Goal: Task Accomplishment & Management: Manage account settings

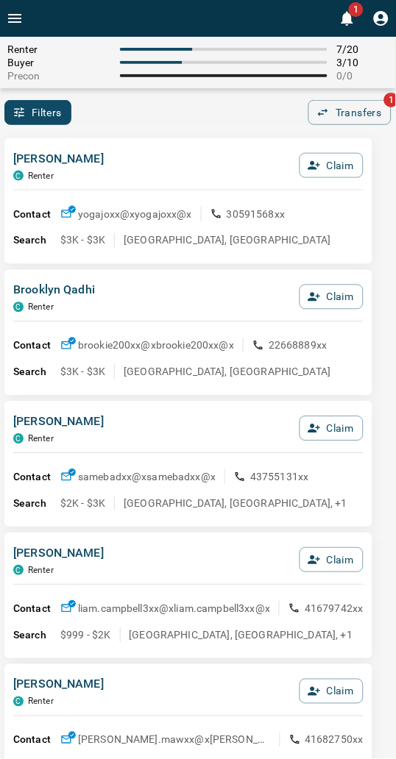
click at [155, 143] on div "[PERSON_NAME] C Renter Claim Contact yogajoxx@x yogajoxx@x 30591568xx Search $3…" at bounding box center [188, 201] width 368 height 126
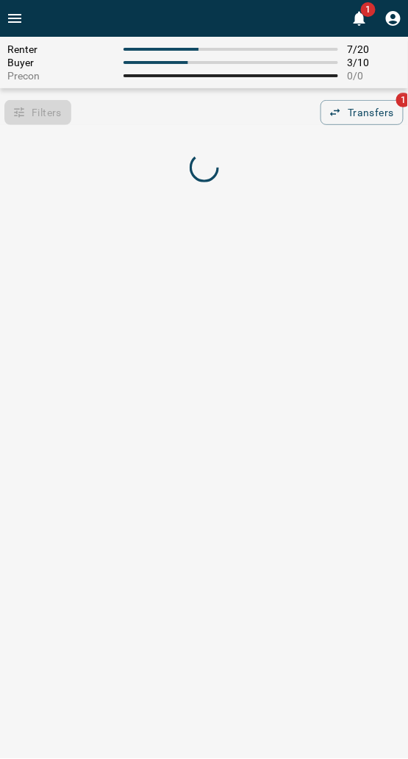
click at [157, 119] on div "Filters 0 Transfers 1" at bounding box center [204, 112] width 408 height 25
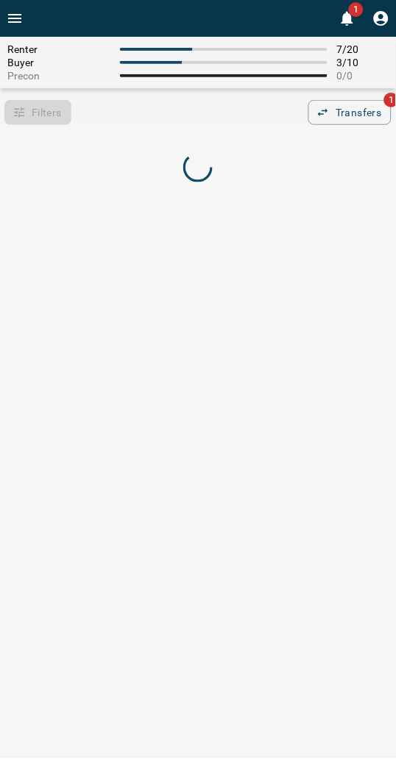
click at [119, 118] on div "Filters 0 Transfers 1" at bounding box center [198, 112] width 396 height 25
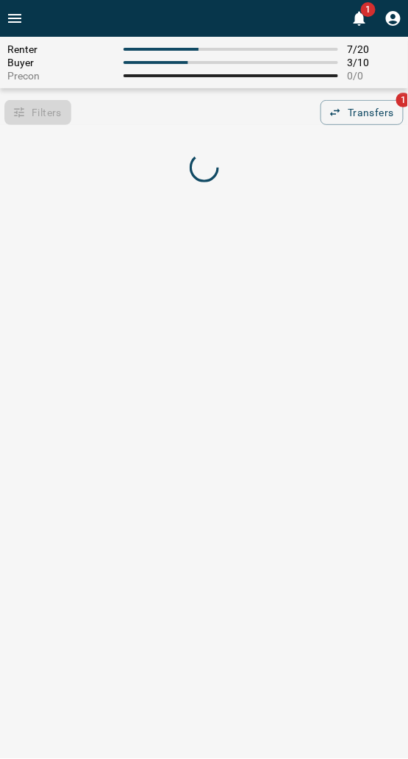
click at [171, 122] on div "Filters 0 Transfers 1" at bounding box center [204, 112] width 408 height 25
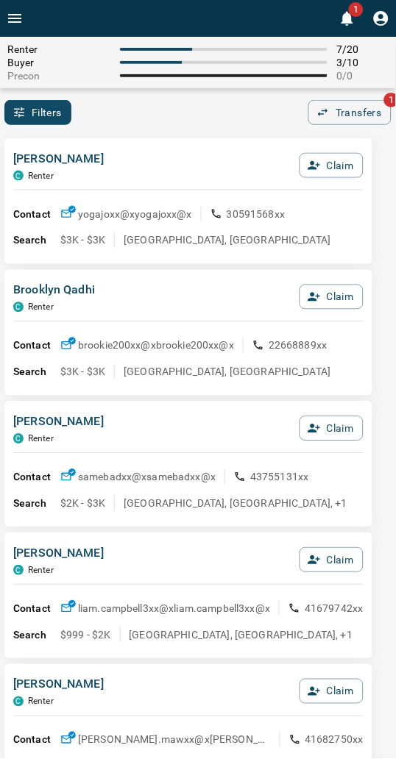
click at [168, 122] on div "Filters 0 Transfers 1" at bounding box center [198, 112] width 396 height 25
click at [213, 100] on div "Filters 0 Transfers 1" at bounding box center [198, 112] width 396 height 25
click at [230, 113] on div "Filters 0 Transfers 1" at bounding box center [198, 112] width 396 height 25
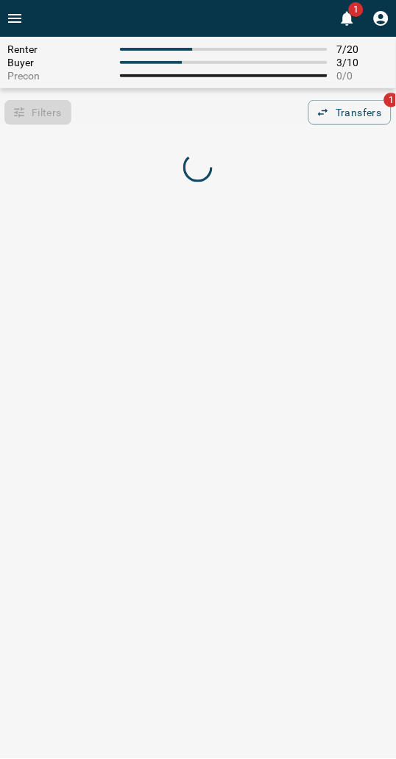
click at [131, 116] on div "Filters 0 Transfers 1" at bounding box center [198, 112] width 396 height 25
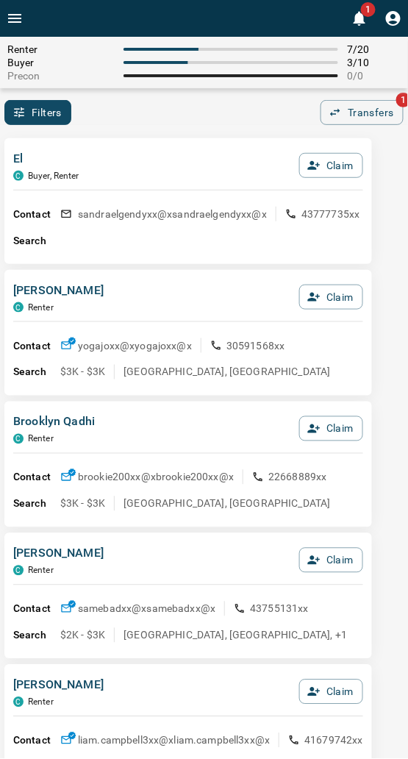
click at [163, 89] on div "Renter 7 / 20 Buyer 3 / 10 Precon 0 / 0 Filters 0 Transfers 1" at bounding box center [204, 81] width 408 height 88
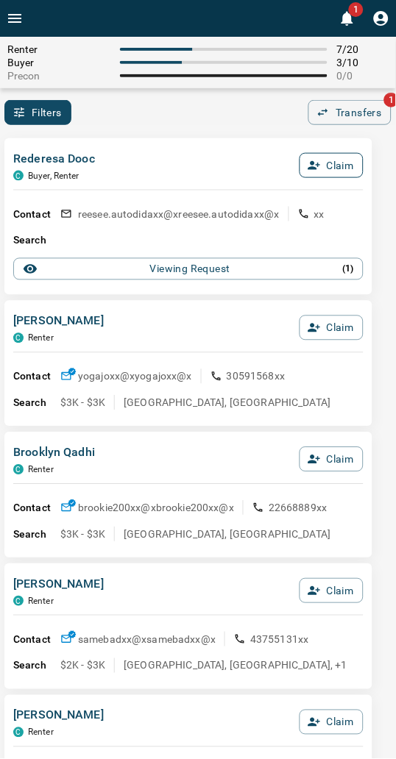
click at [319, 168] on icon "button" at bounding box center [314, 165] width 13 height 13
click at [319, 169] on button "Confirm Claim" at bounding box center [310, 165] width 105 height 25
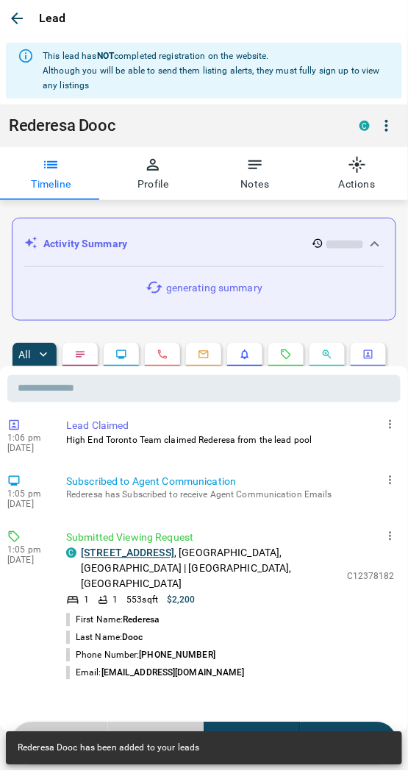
click at [259, 113] on div "Rederesa Dooc C" at bounding box center [204, 125] width 391 height 25
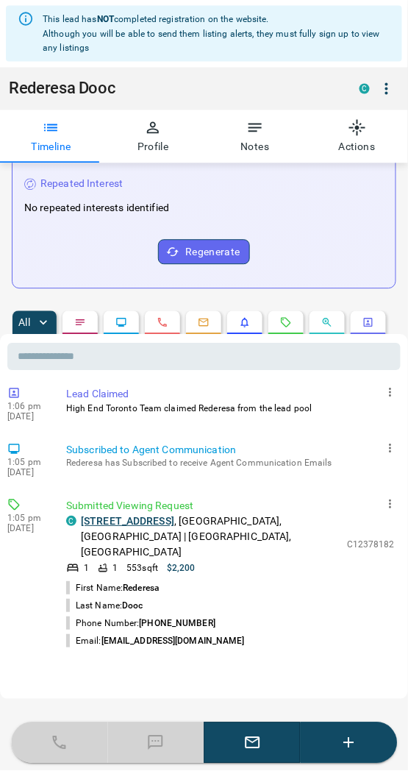
scroll to position [332, 0]
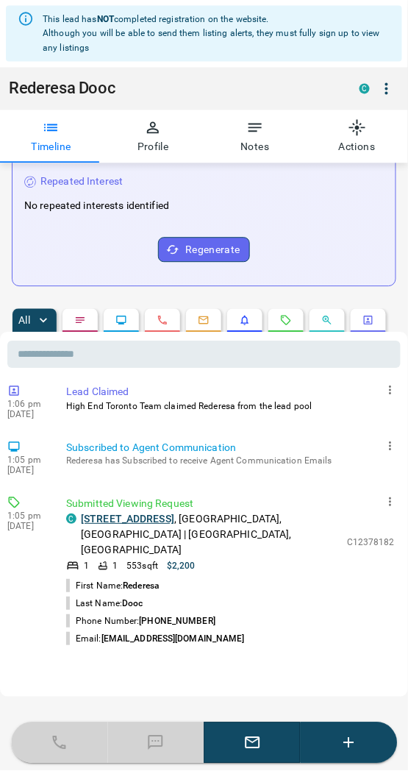
click at [327, 570] on div "1 1 553 sqft $2,200" at bounding box center [203, 566] width 274 height 13
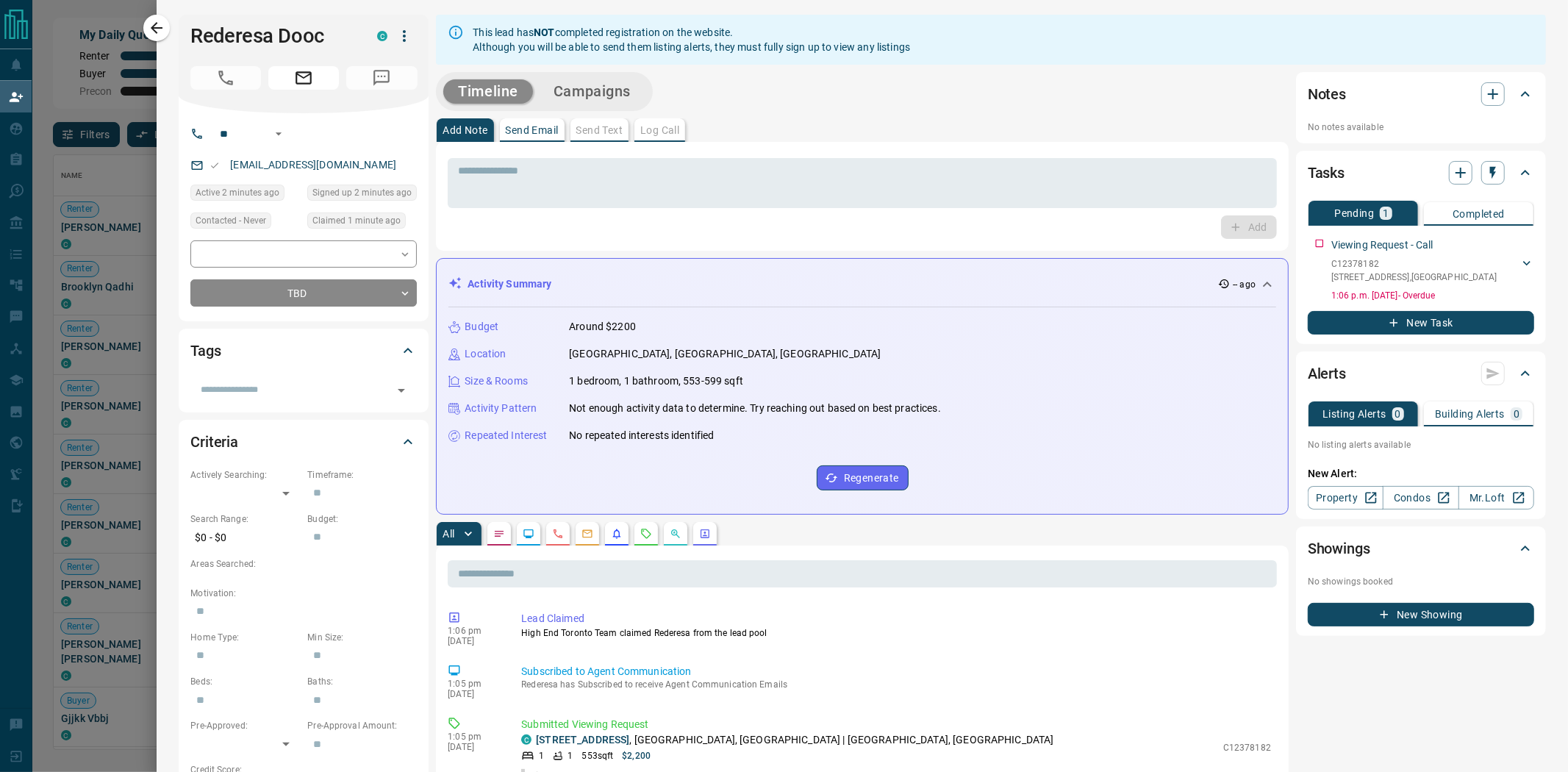
scroll to position [581, 1480]
click at [157, 26] on icon "button" at bounding box center [157, 28] width 18 height 18
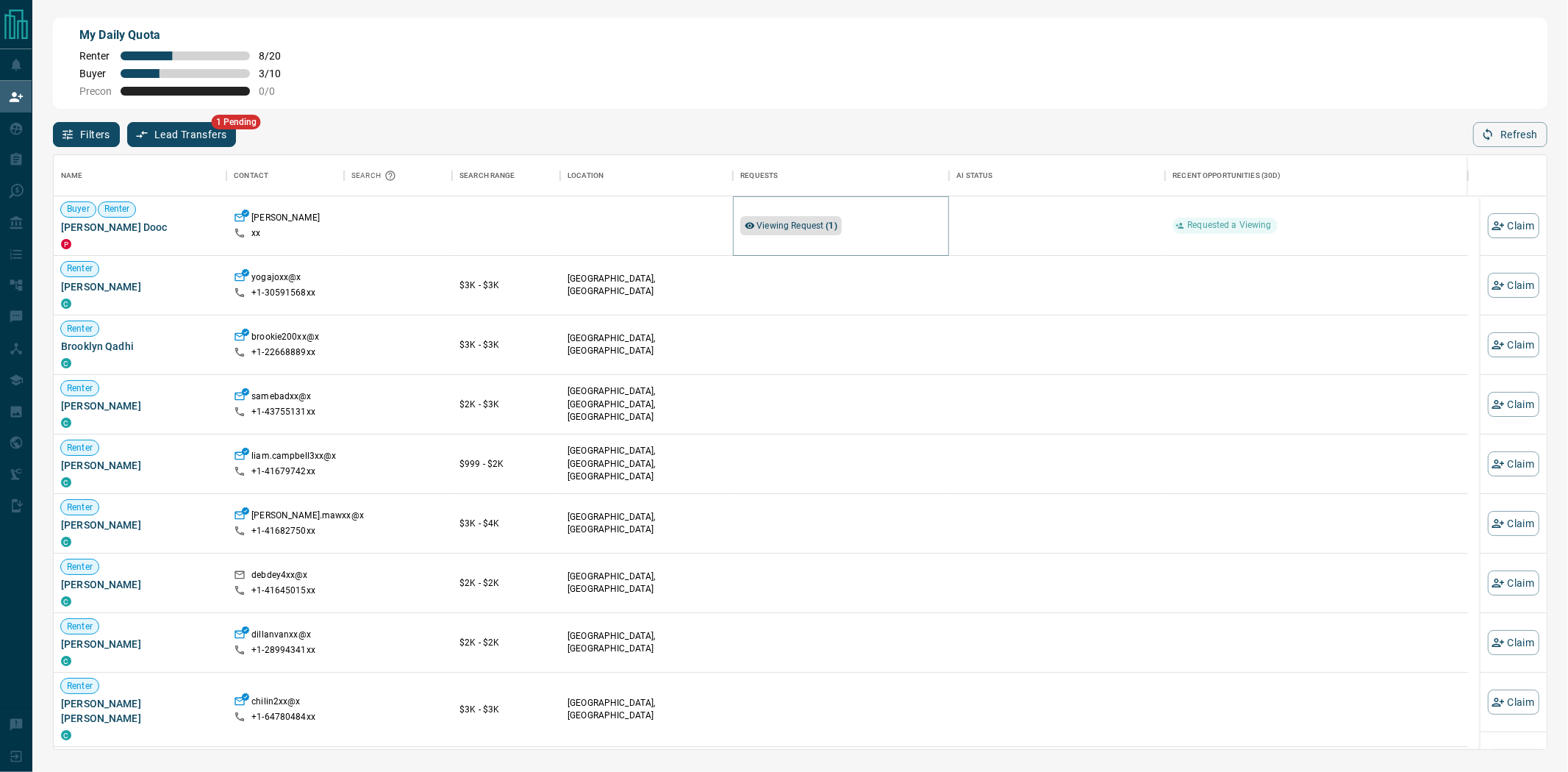
click at [407, 229] on span "Viewing Request ( 1 )" at bounding box center [796, 226] width 81 height 10
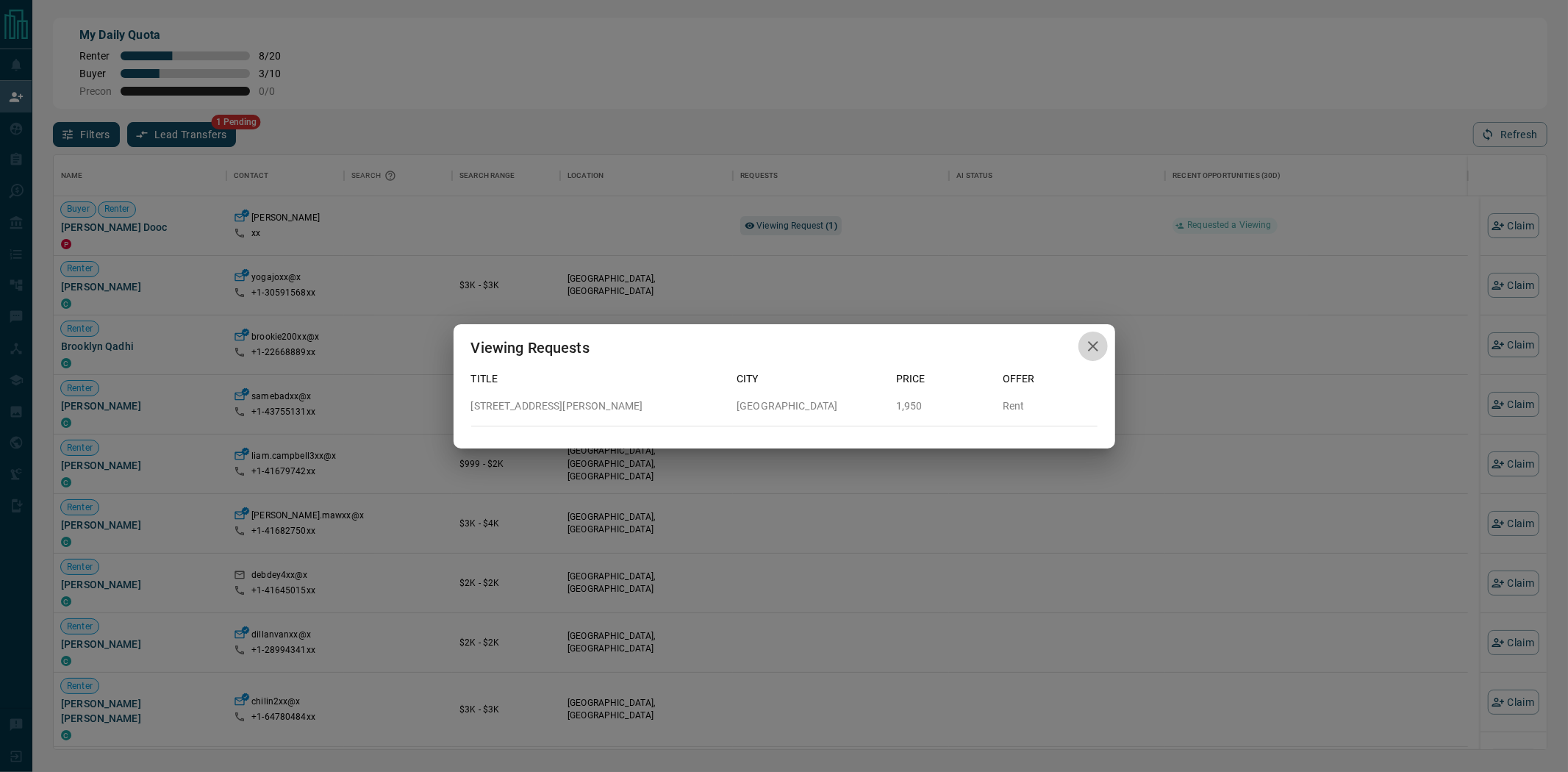
click at [407, 343] on icon "button" at bounding box center [1093, 347] width 18 height 18
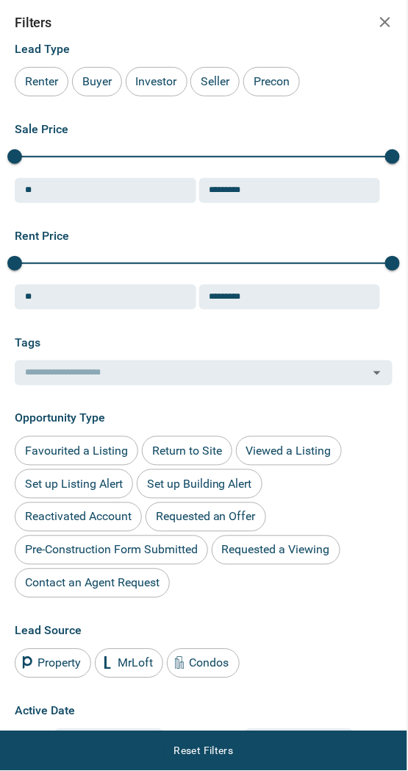
click at [380, 26] on icon "button" at bounding box center [386, 22] width 18 height 18
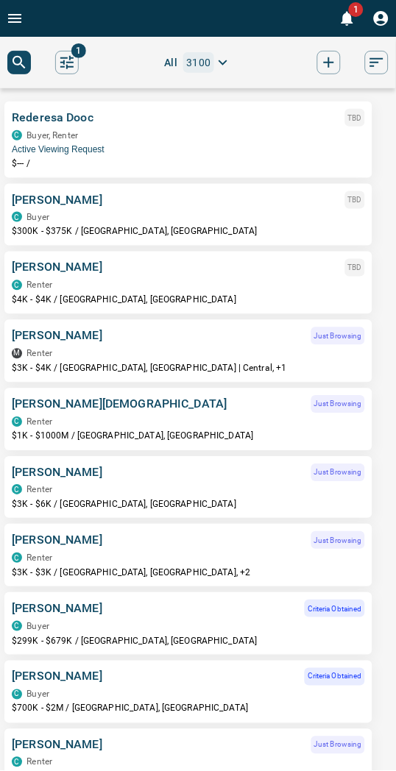
click at [65, 145] on span "Active Viewing Request" at bounding box center [188, 149] width 353 height 10
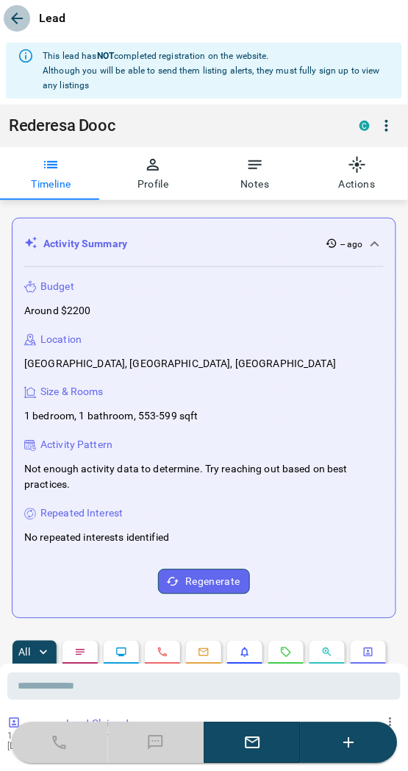
click at [15, 15] on icon "button" at bounding box center [17, 19] width 12 height 12
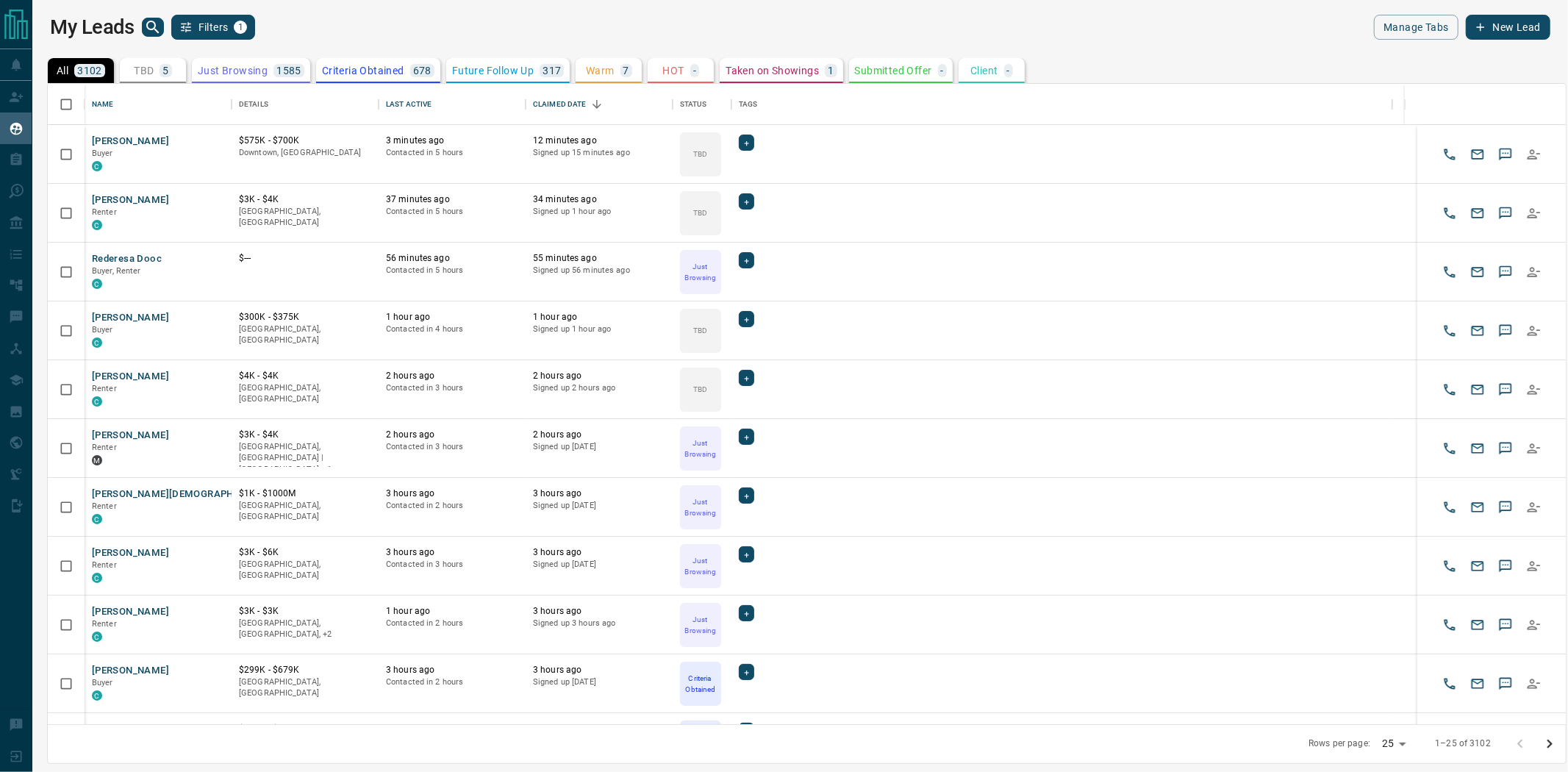
scroll to position [627, 1504]
click at [160, 69] on div "5" at bounding box center [166, 70] width 12 height 13
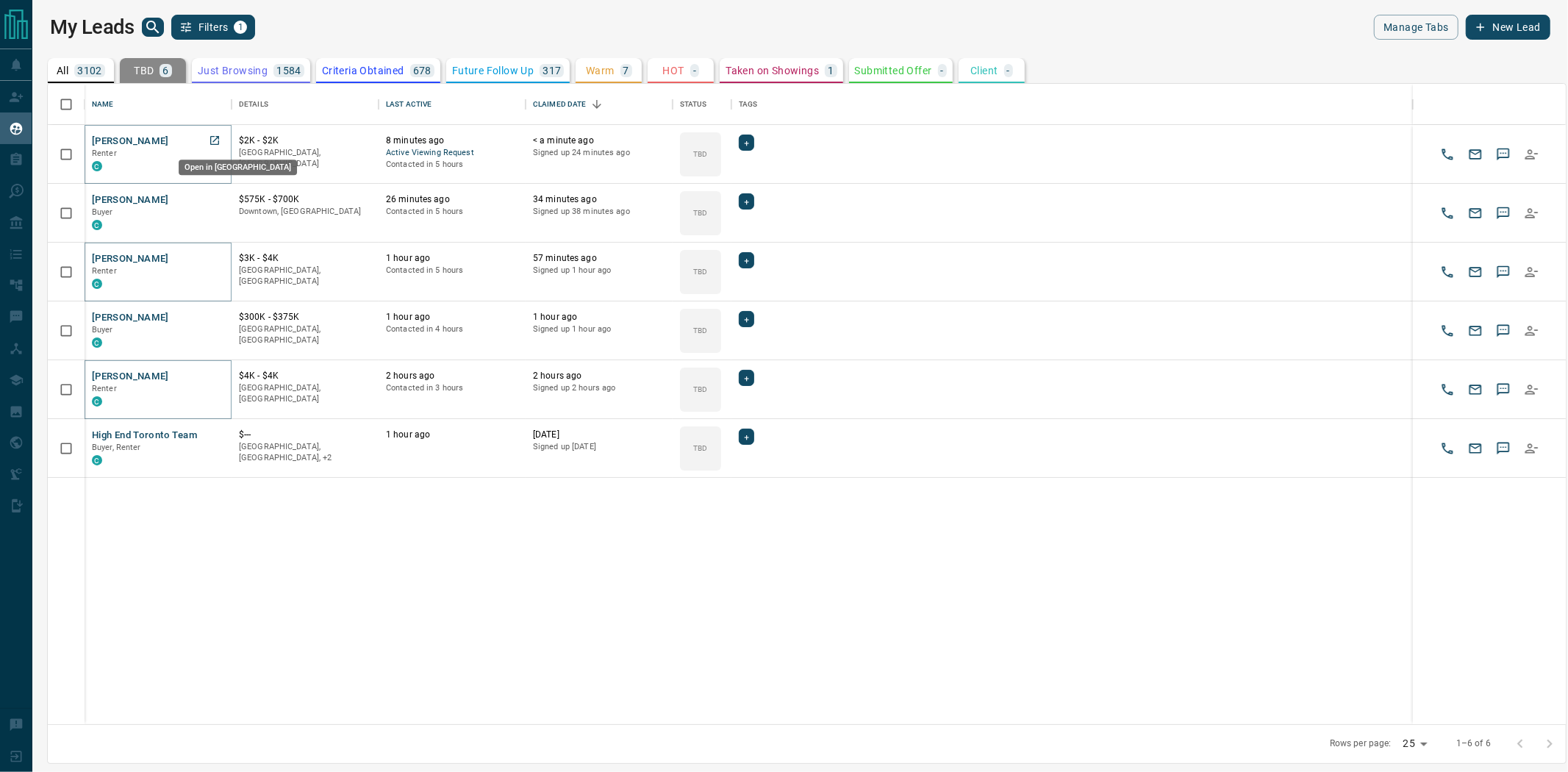
click at [206, 140] on link "Open in New Tab" at bounding box center [214, 140] width 19 height 19
